Goal: Task Accomplishment & Management: Use online tool/utility

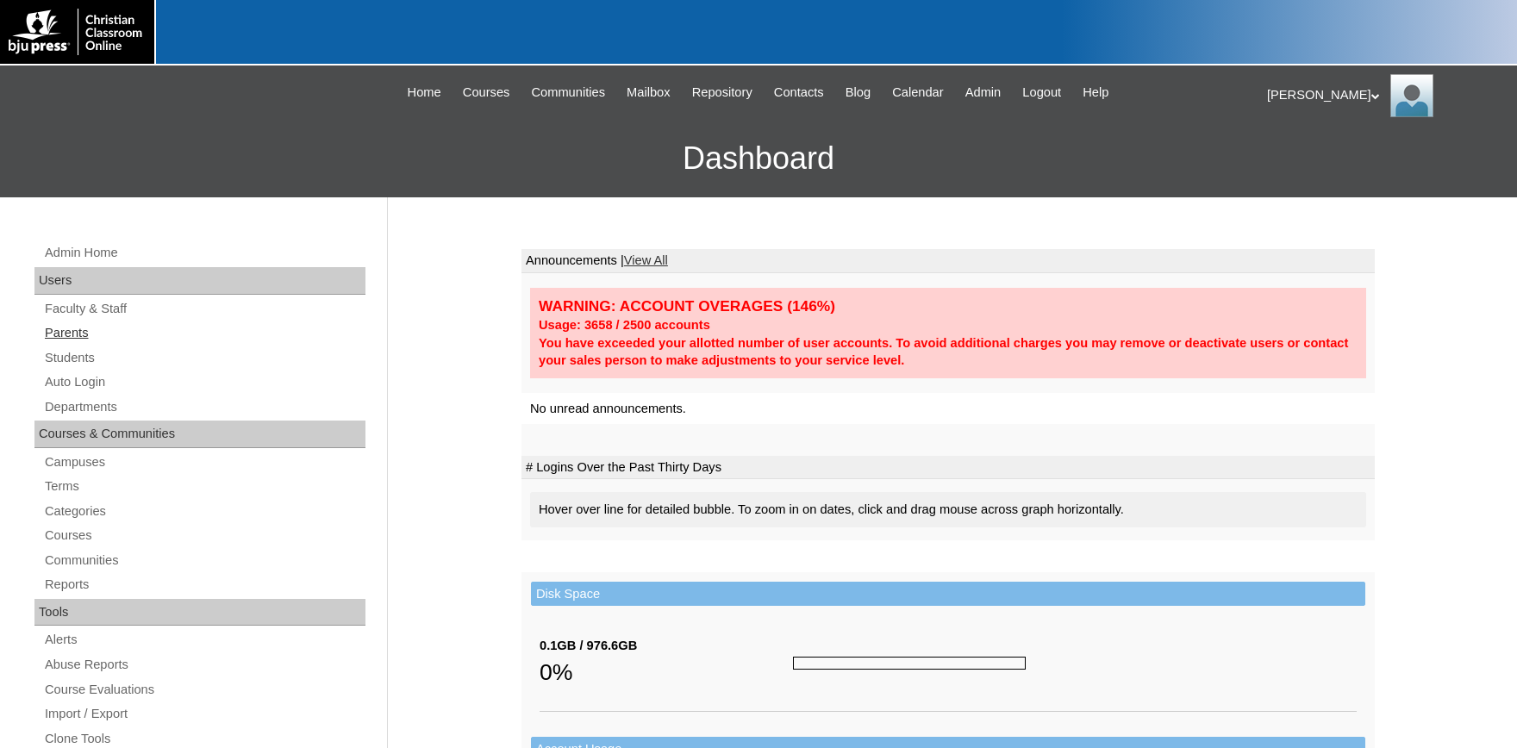
click at [74, 329] on link "Parents" at bounding box center [204, 333] width 322 height 22
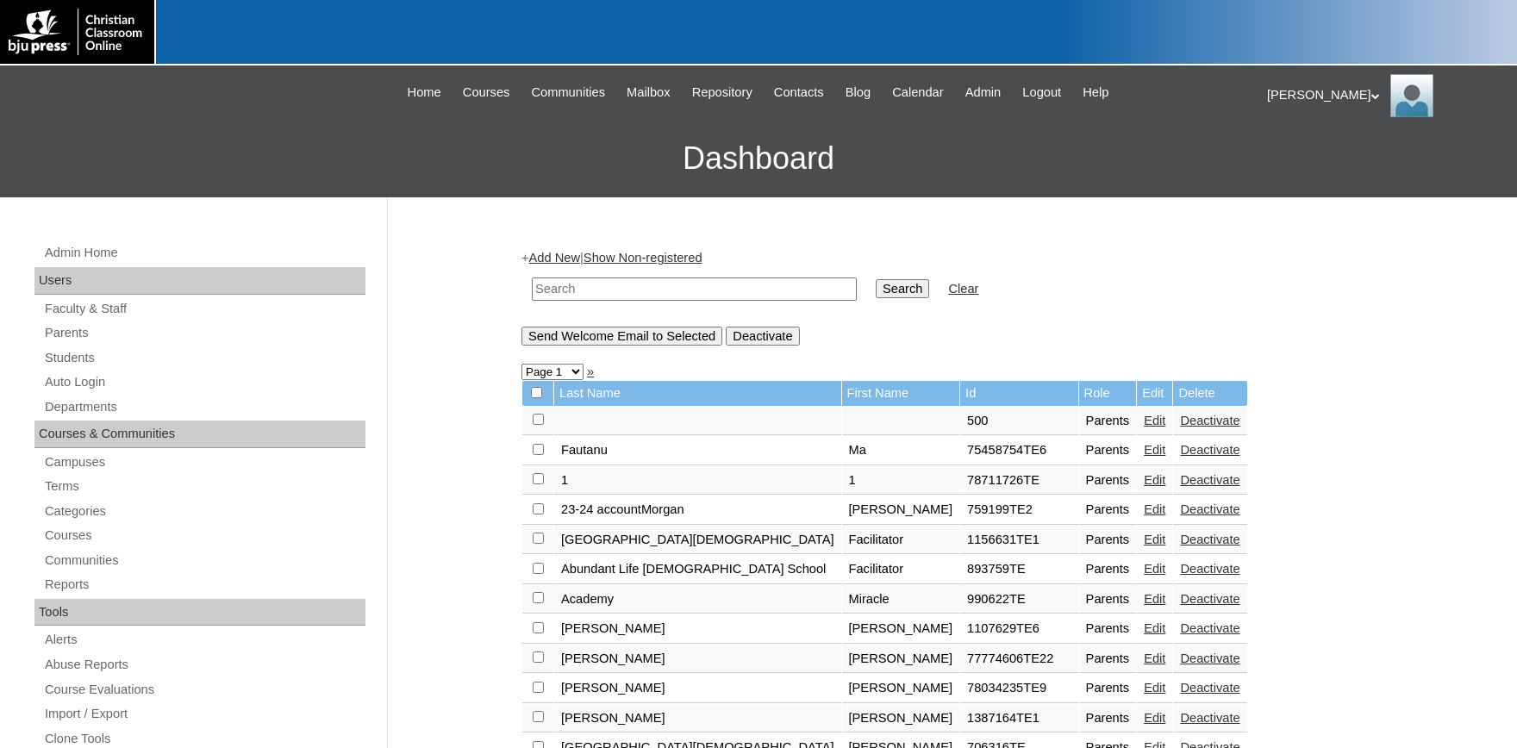
click at [706, 293] on input "text" at bounding box center [694, 288] width 325 height 23
click at [69, 337] on link "Parents" at bounding box center [204, 333] width 322 height 22
click at [582, 285] on input "text" at bounding box center [694, 288] width 325 height 23
type input "n"
type input "snipas"
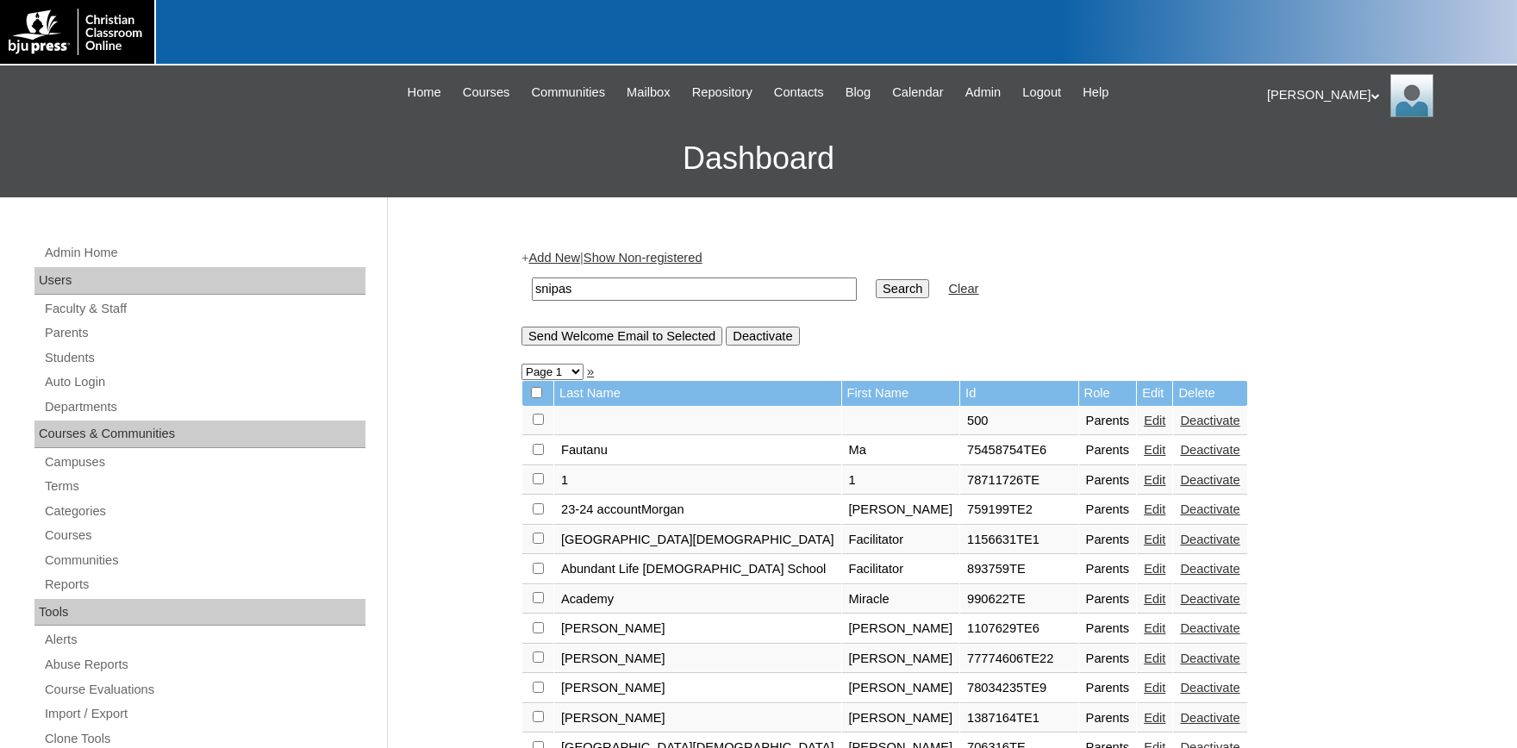
click at [876, 279] on input "Search" at bounding box center [902, 288] width 53 height 19
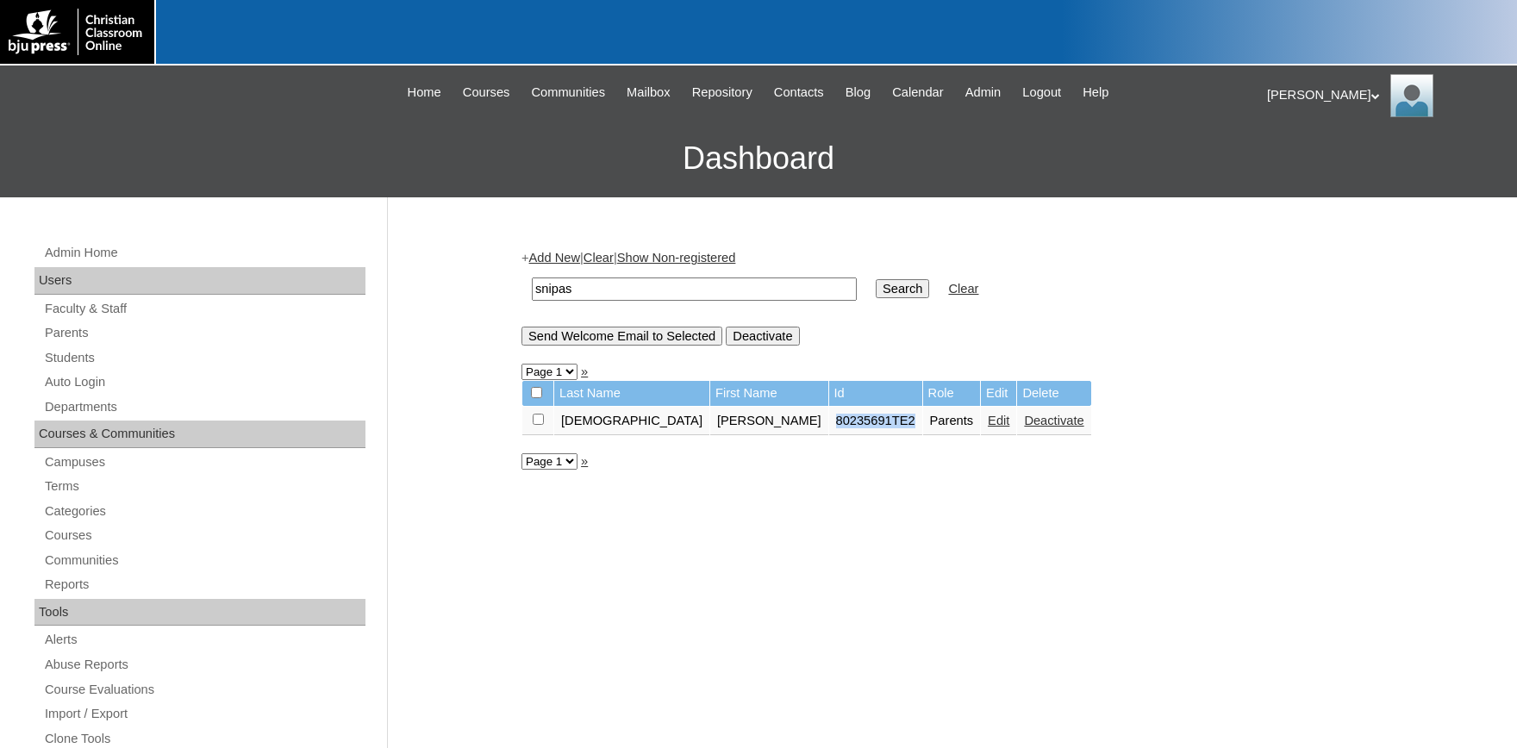
drag, startPoint x: 791, startPoint y: 425, endPoint x: 710, endPoint y: 428, distance: 81.1
click at [829, 427] on td "80235691TE2" at bounding box center [875, 421] width 93 height 29
copy td "80235691TE2"
click at [102, 380] on link "Auto Login" at bounding box center [204, 382] width 322 height 22
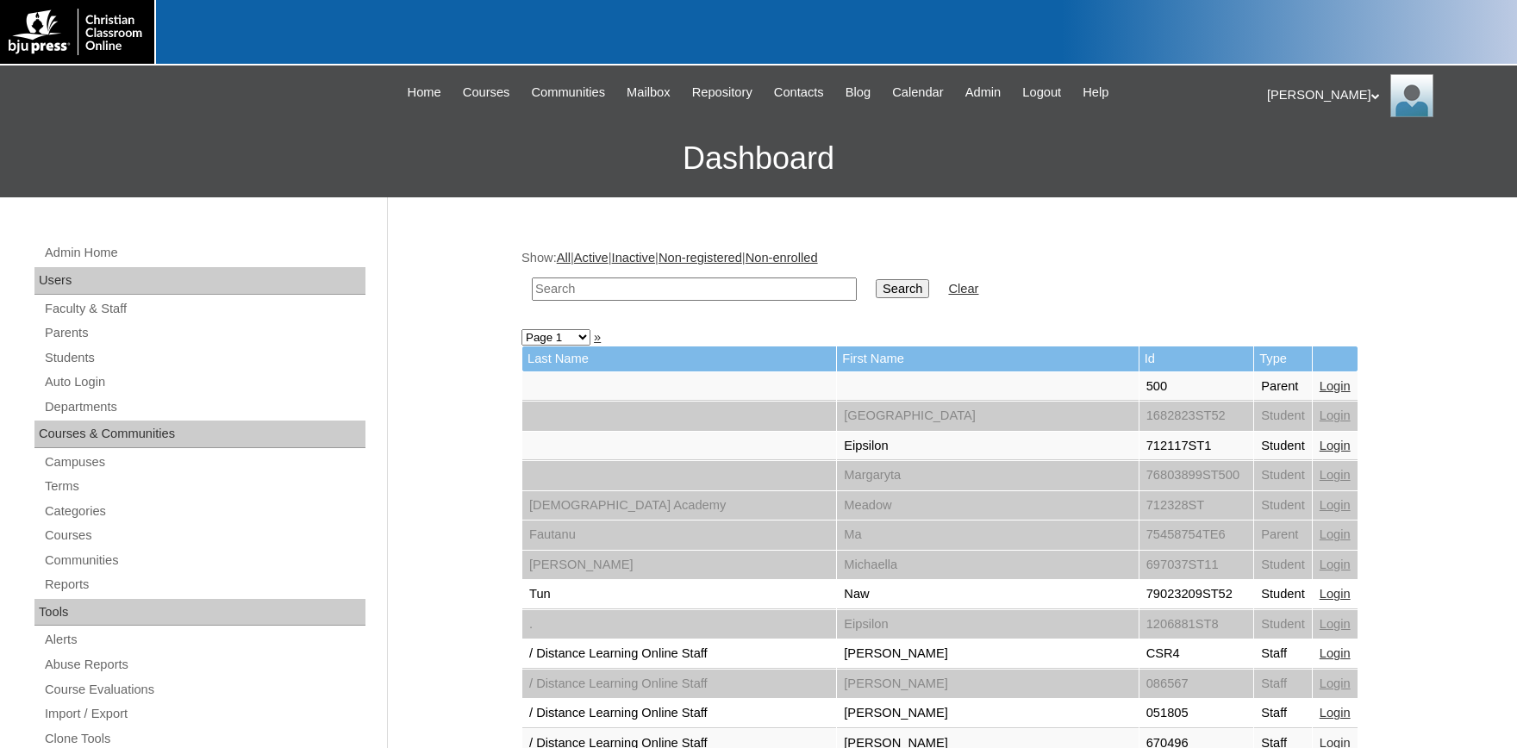
click at [583, 290] on input "text" at bounding box center [694, 288] width 325 height 23
paste input "80235691TE2"
type input "80235691TE2"
click at [885, 281] on input "Search" at bounding box center [902, 288] width 53 height 19
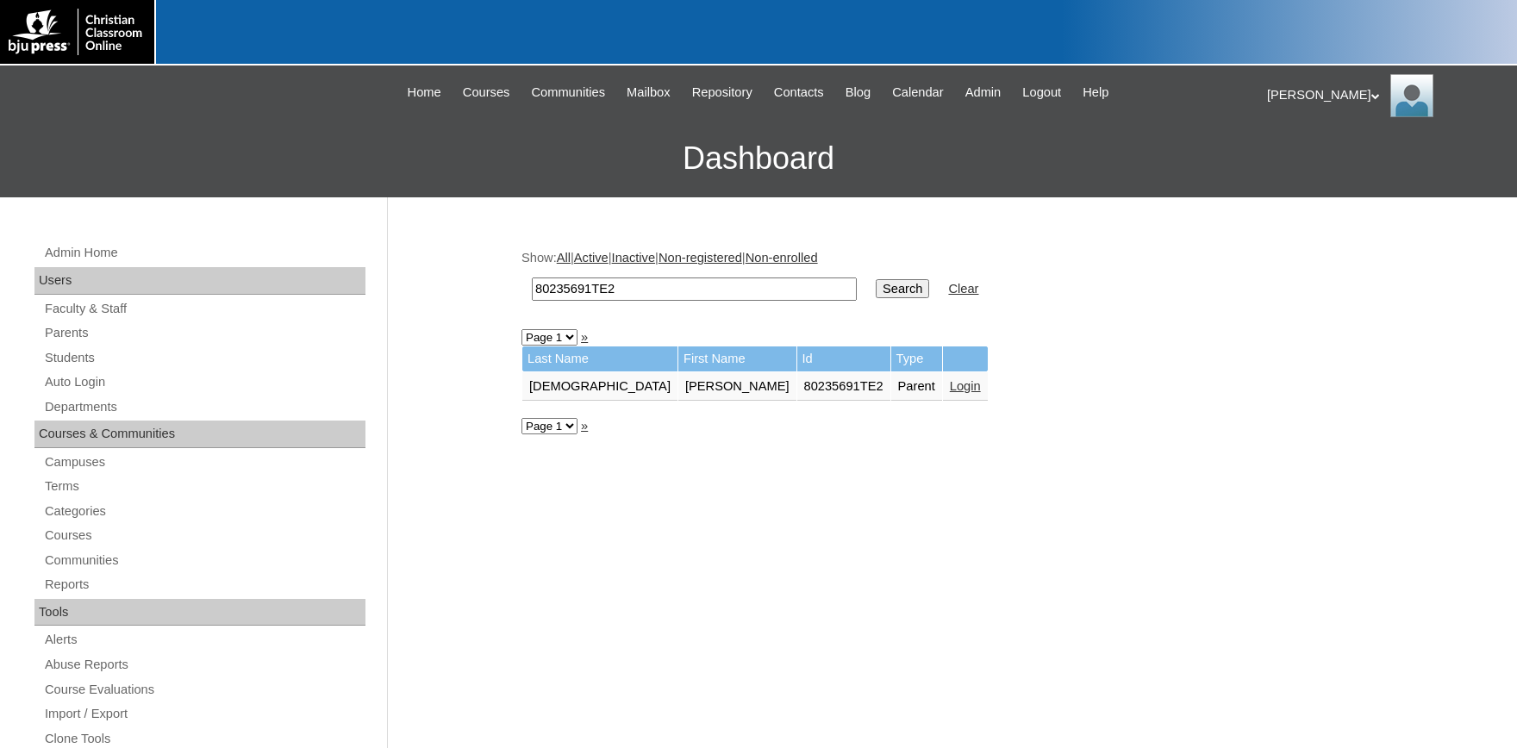
click at [950, 390] on link "Login" at bounding box center [965, 386] width 31 height 14
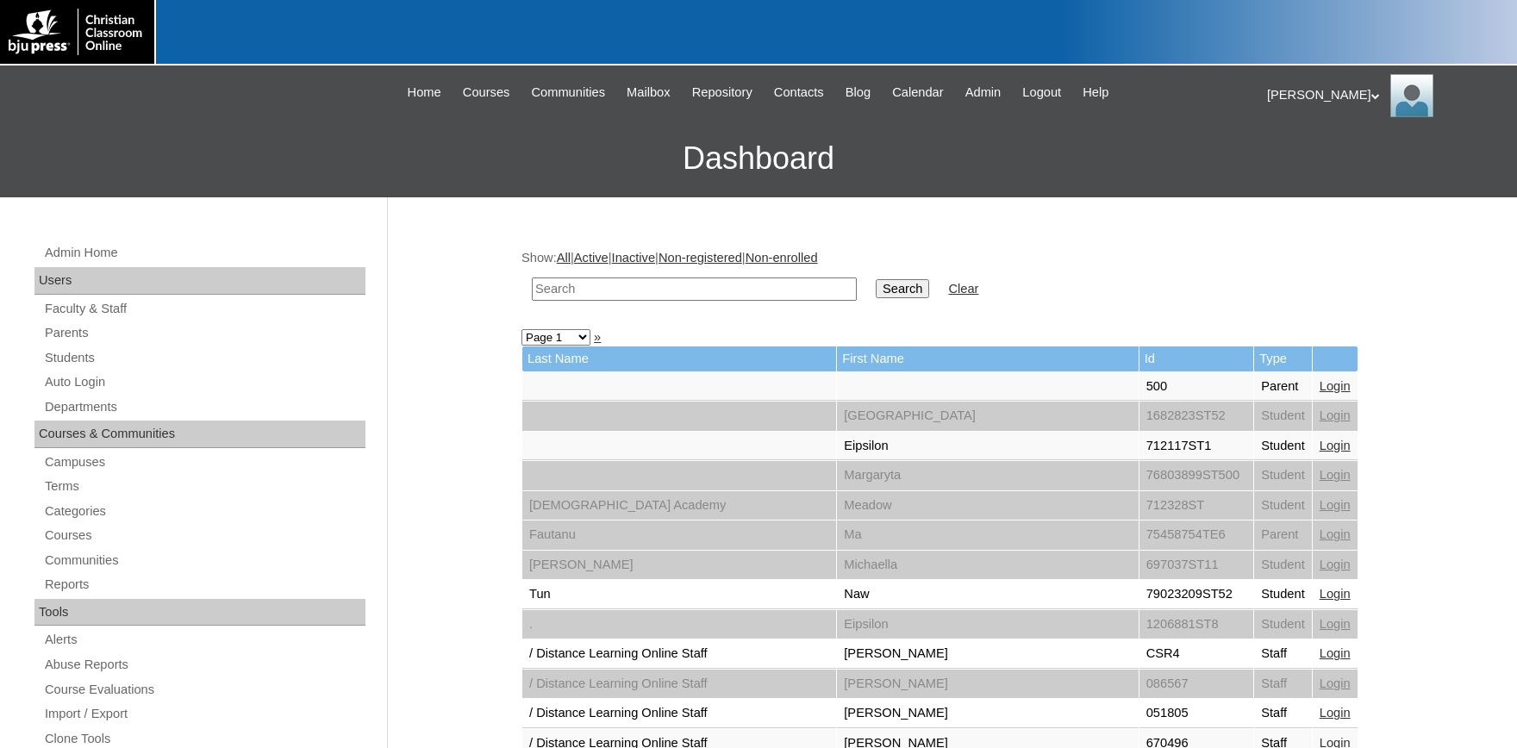
click at [647, 280] on input "text" at bounding box center [694, 288] width 325 height 23
type input "[PERSON_NAME]"
click at [876, 279] on input "Search" at bounding box center [902, 288] width 53 height 19
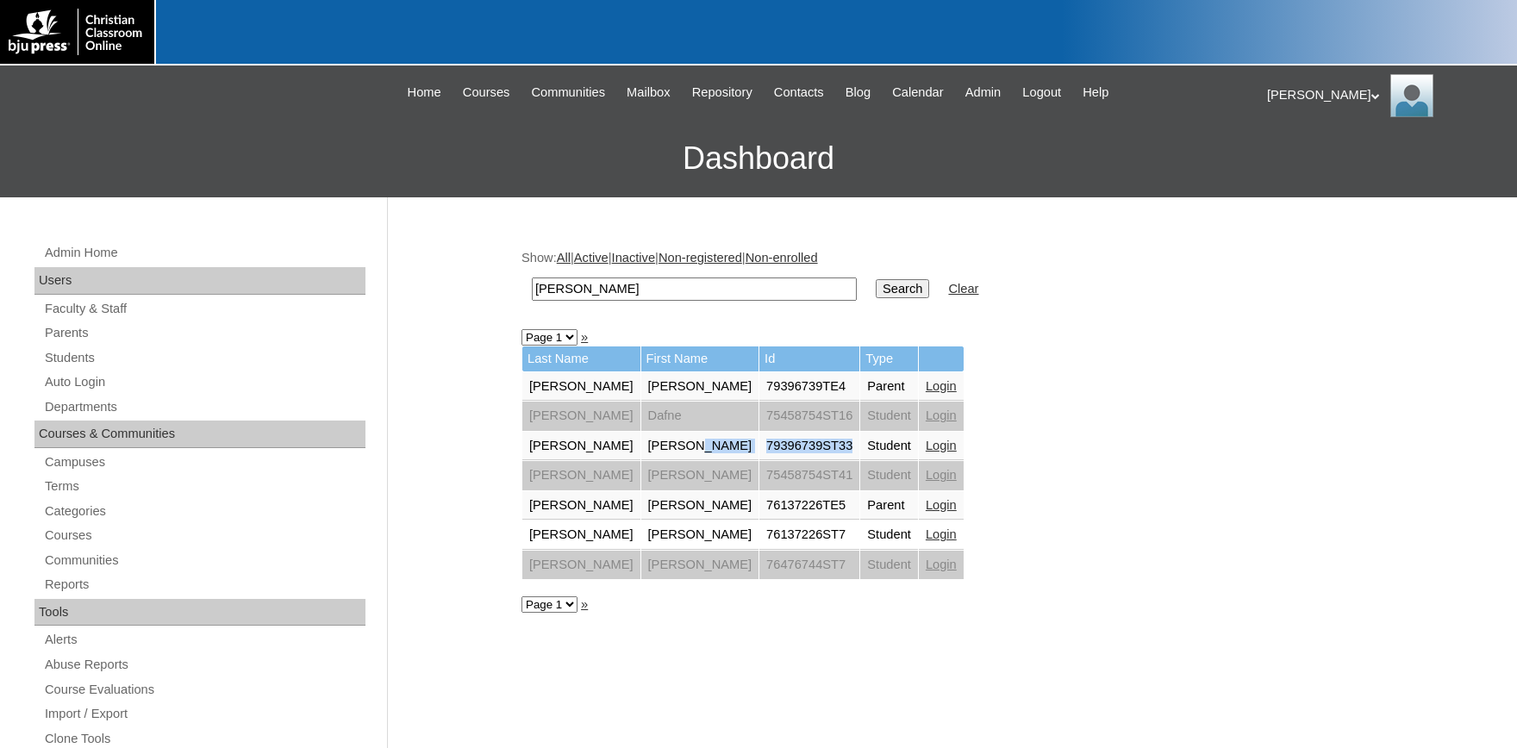
drag, startPoint x: 800, startPoint y: 446, endPoint x: 697, endPoint y: 446, distance: 102.5
click at [697, 446] on tr "[PERSON_NAME] 79396739ST33 Student Login" at bounding box center [742, 446] width 441 height 29
copy tr "79396739ST33"
click at [77, 356] on link "Students" at bounding box center [204, 358] width 322 height 22
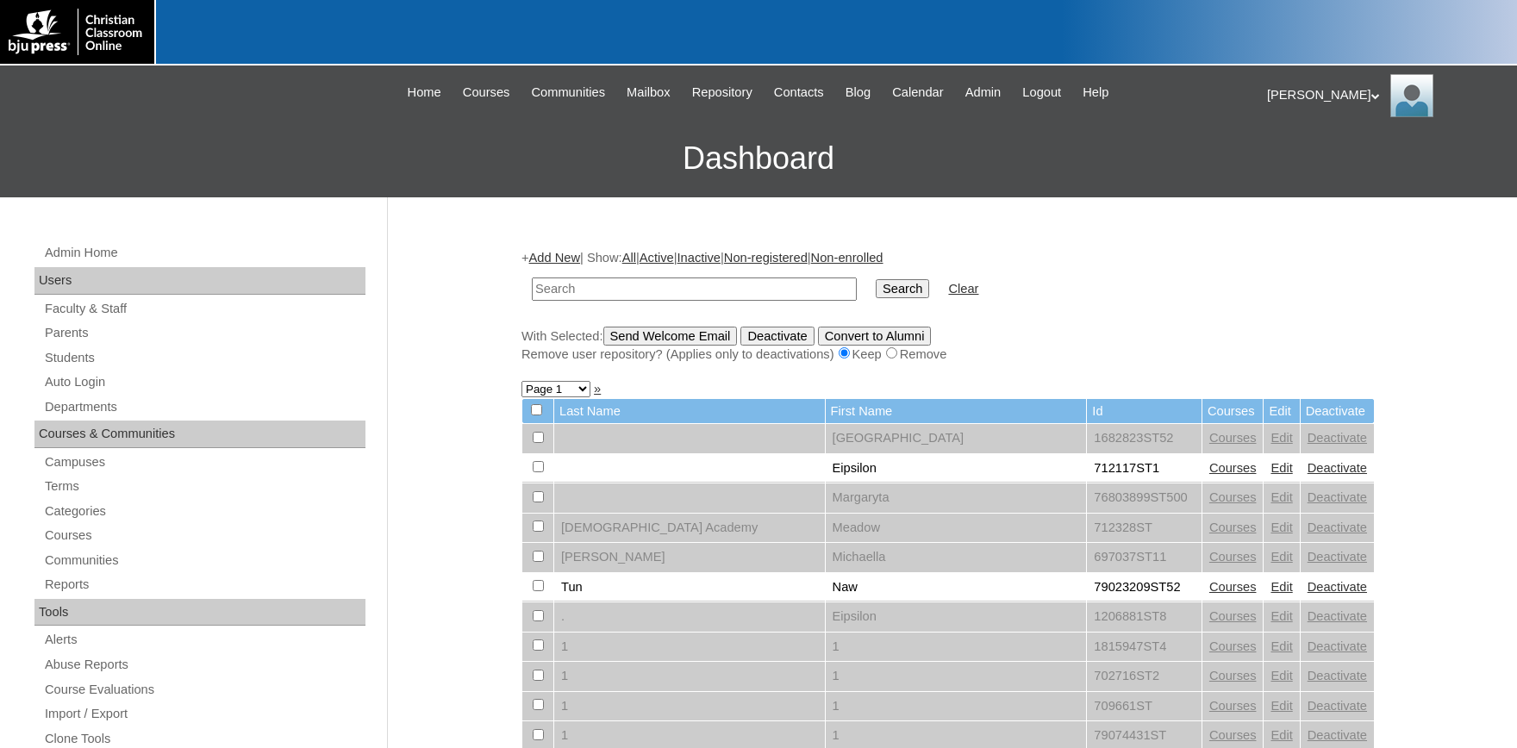
click at [568, 290] on input "text" at bounding box center [694, 288] width 325 height 23
drag, startPoint x: 564, startPoint y: 280, endPoint x: 21, endPoint y: 171, distance: 553.8
click at [532, 277] on input "79396739ST33" at bounding box center [694, 288] width 325 height 23
type input "79396739ST33"
click at [876, 279] on input "Search" at bounding box center [902, 288] width 53 height 19
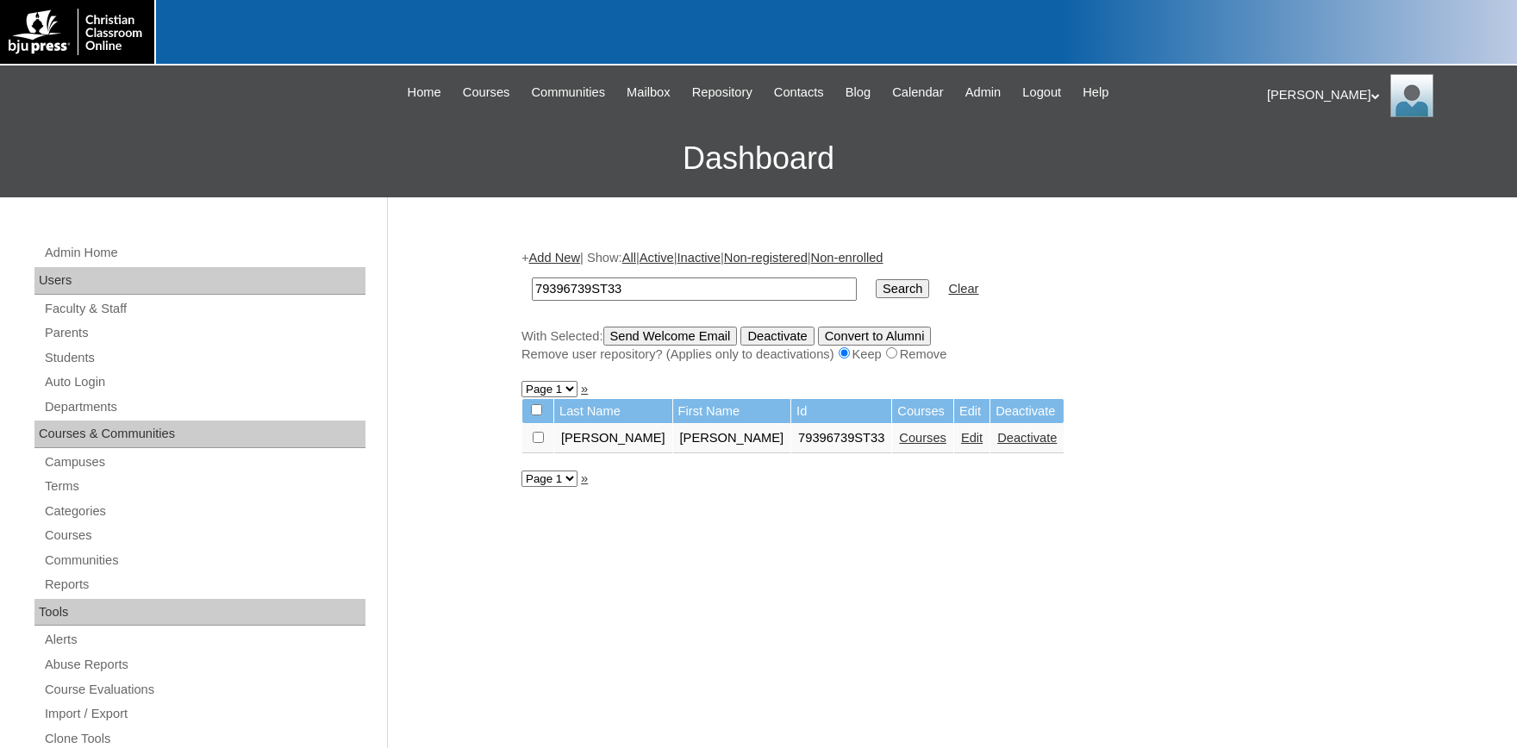
click at [899, 444] on link "Courses" at bounding box center [922, 438] width 47 height 14
